Goal: Task Accomplishment & Management: Manage account settings

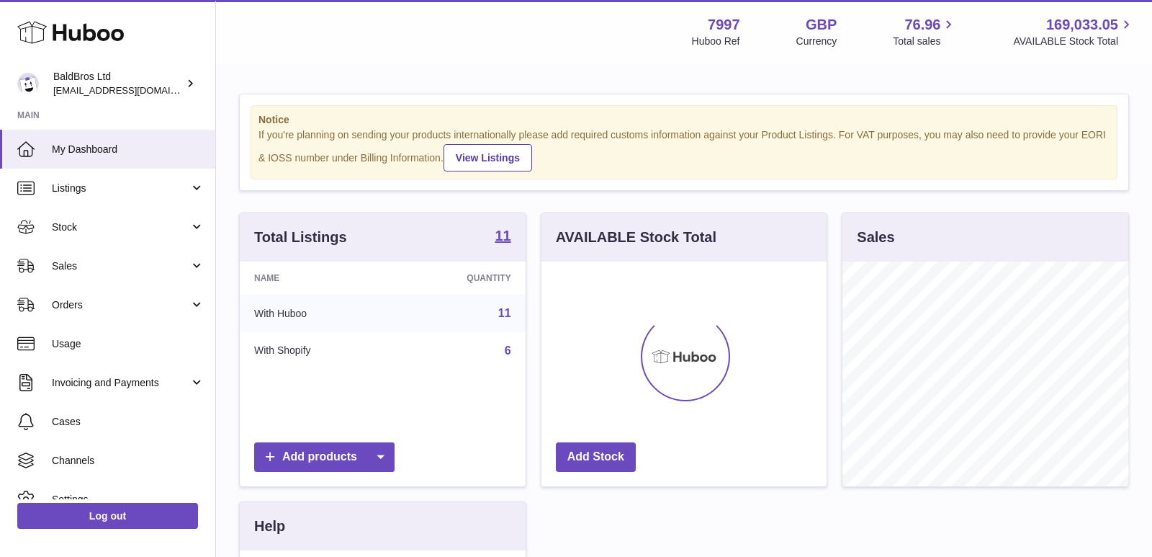
scroll to position [224, 286]
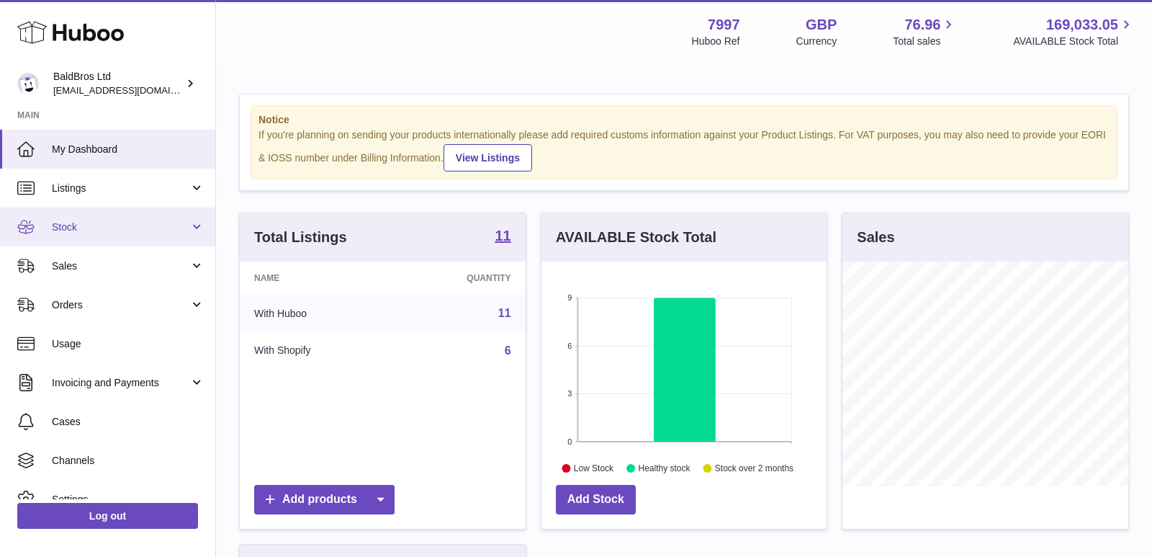
click at [107, 235] on link "Stock" at bounding box center [107, 226] width 215 height 39
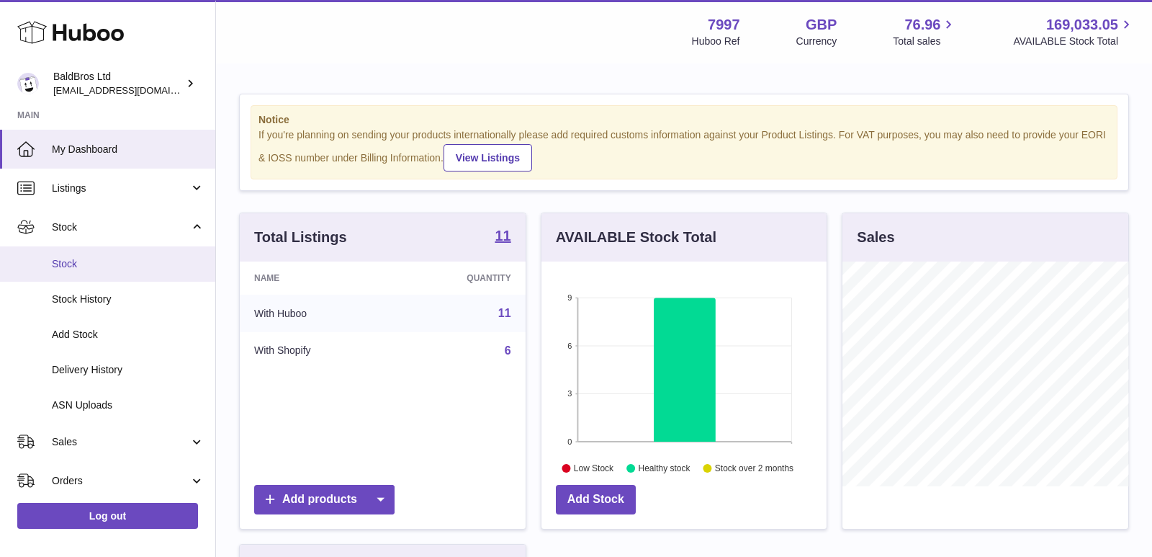
click at [91, 268] on span "Stock" at bounding box center [128, 264] width 153 height 14
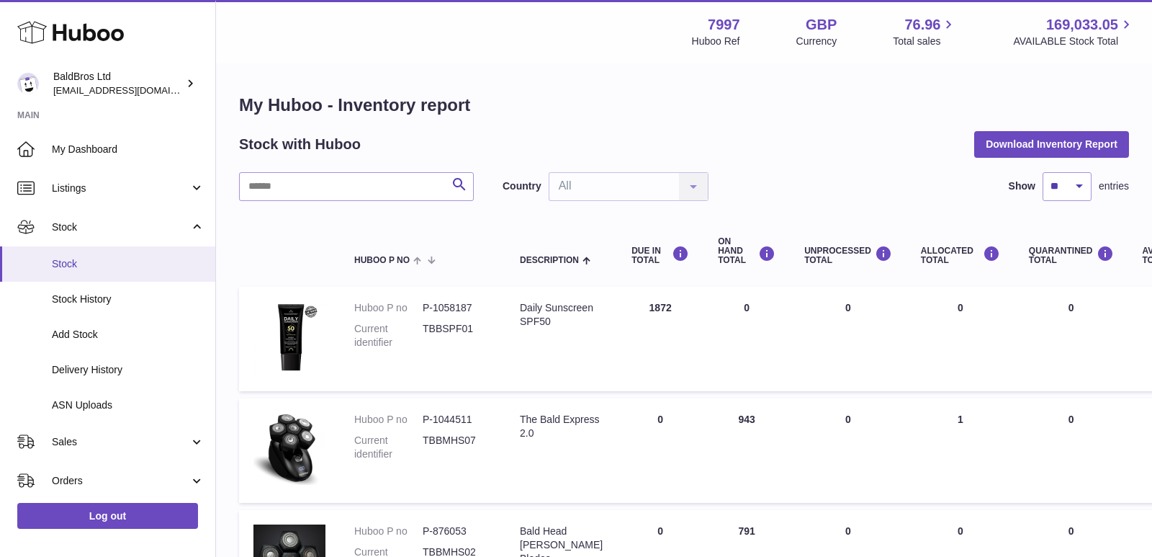
click at [109, 272] on link "Stock" at bounding box center [107, 263] width 215 height 35
click at [80, 255] on link "Stock" at bounding box center [107, 263] width 215 height 35
click at [115, 264] on span "Stock" at bounding box center [128, 264] width 153 height 14
